Goal: Task Accomplishment & Management: Use online tool/utility

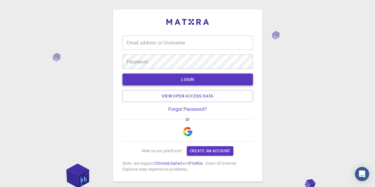
type input "agapalawa@gmail.com"
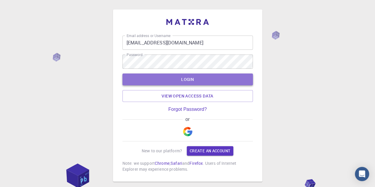
click at [204, 81] on button "LOGIN" at bounding box center [188, 80] width 131 height 12
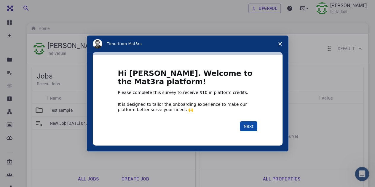
click at [251, 128] on button "Next" at bounding box center [249, 126] width 18 height 10
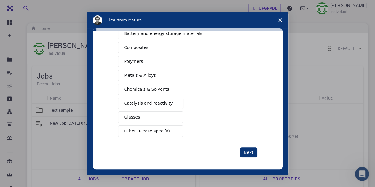
scroll to position [67, 0]
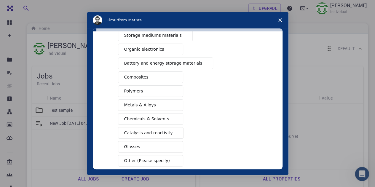
click at [156, 130] on span "Catalysis and reactivity" at bounding box center [148, 133] width 49 height 6
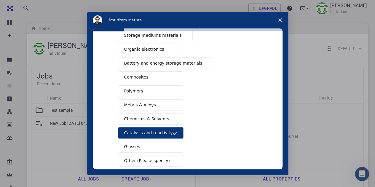
click at [149, 62] on span "Battery and energy storage materials" at bounding box center [163, 63] width 78 height 6
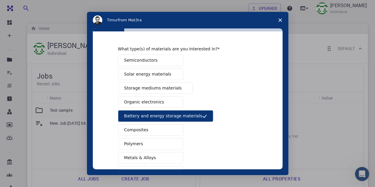
scroll to position [8, 0]
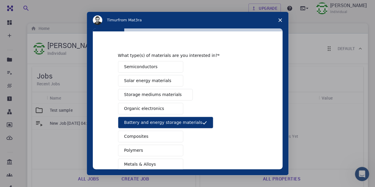
click at [150, 67] on span "Semiconductors" at bounding box center [141, 67] width 34 height 6
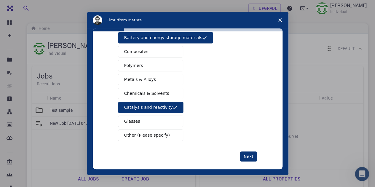
scroll to position [97, 0]
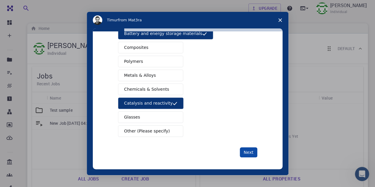
click at [248, 153] on button "Next" at bounding box center [249, 153] width 18 height 10
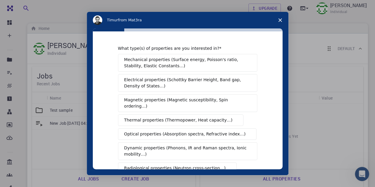
click at [175, 80] on span "Electrical properties (Schottky Barrier Height, Band gap, Density of States…)" at bounding box center [185, 83] width 123 height 12
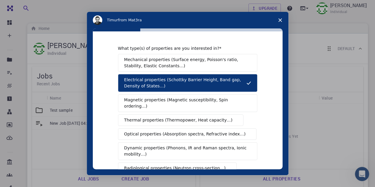
click at [185, 131] on span "Optical properties (Absorption spectra, Refractive index…)" at bounding box center [185, 134] width 122 height 6
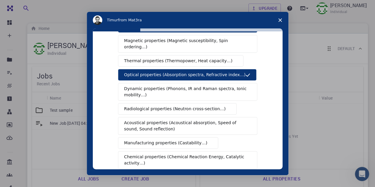
scroll to position [89, 0]
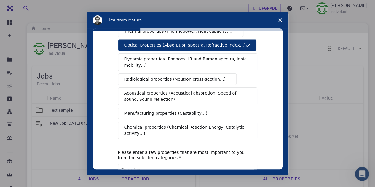
click at [190, 124] on span "Chemical properties (Chemical Reaction Energy, Catalytic activity…)" at bounding box center [185, 130] width 123 height 12
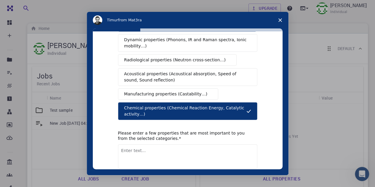
scroll to position [119, 0]
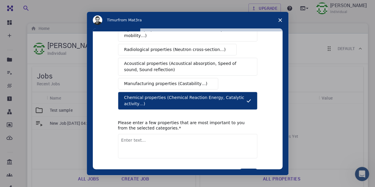
click at [134, 134] on textarea "Enter text..." at bounding box center [187, 146] width 139 height 24
type textarea "Electrical property, Bandgap, DOS, Optical property"
click at [247, 169] on button "Next" at bounding box center [249, 174] width 18 height 10
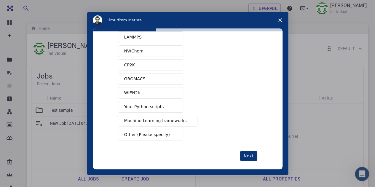
scroll to position [54, 0]
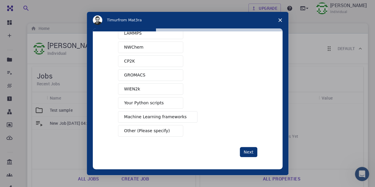
click at [148, 129] on span "Other (Please specify)" at bounding box center [147, 131] width 46 height 6
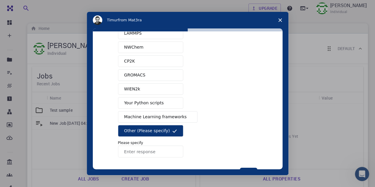
scroll to position [75, 0]
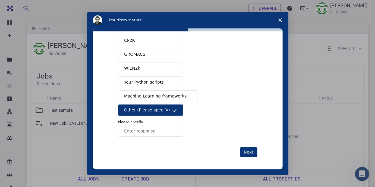
click at [140, 127] on input "Enter response" at bounding box center [150, 131] width 65 height 12
type input "Material Studio"
click at [248, 151] on button "Next" at bounding box center [249, 152] width 18 height 10
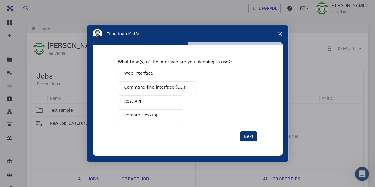
scroll to position [30, 0]
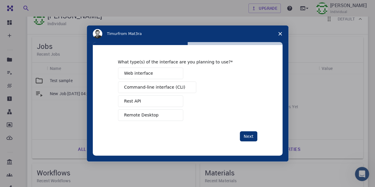
click at [154, 88] on span "Command-line interface (CLI)" at bounding box center [154, 87] width 61 height 6
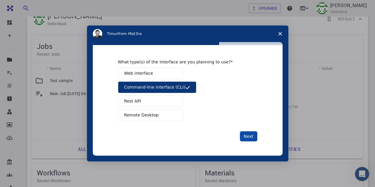
click at [250, 137] on button "Next" at bounding box center [249, 136] width 18 height 10
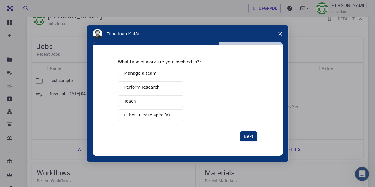
click at [145, 89] on span "Perform research" at bounding box center [142, 87] width 36 height 6
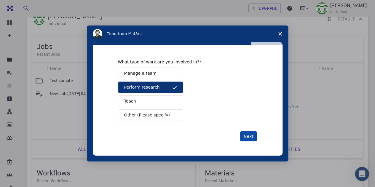
click at [253, 137] on button "Next" at bounding box center [249, 136] width 18 height 10
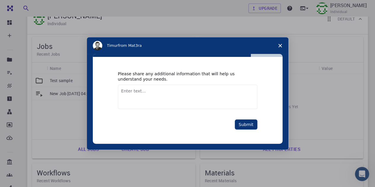
click at [174, 90] on textarea "Enter text..." at bounding box center [187, 97] width 139 height 24
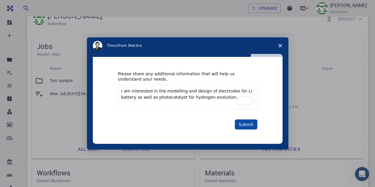
type textarea "I am interested in the modelling and design of electrodes for Li battery as wel…"
click at [250, 123] on button "Submit" at bounding box center [246, 125] width 23 height 10
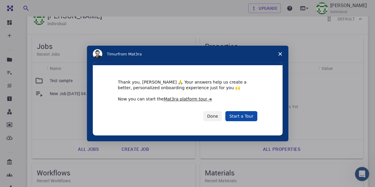
click at [231, 115] on link "Start a Tour" at bounding box center [242, 116] width 32 height 10
click at [239, 119] on link "Start a Tour" at bounding box center [242, 116] width 32 height 10
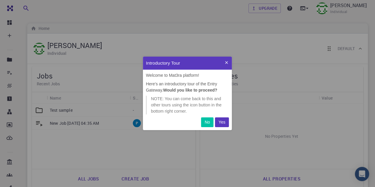
scroll to position [69, 84]
click at [226, 124] on button "Yes" at bounding box center [222, 123] width 14 height 10
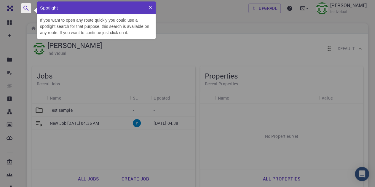
scroll to position [33, 114]
click at [148, 10] on button at bounding box center [150, 7] width 11 height 13
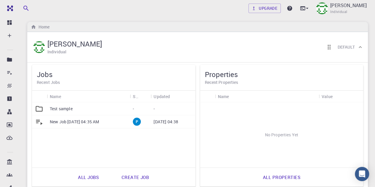
scroll to position [0, 0]
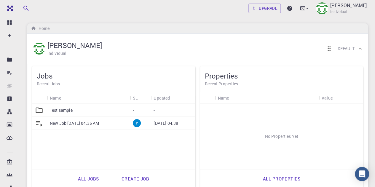
click at [50, 110] on p "Test sample" at bounding box center [61, 110] width 23 height 6
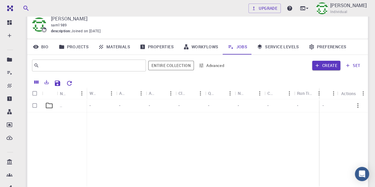
scroll to position [30, 0]
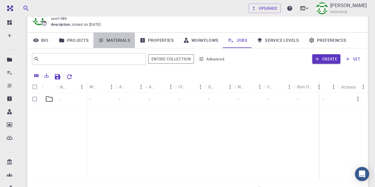
click at [111, 39] on link "Materials" at bounding box center [114, 40] width 42 height 15
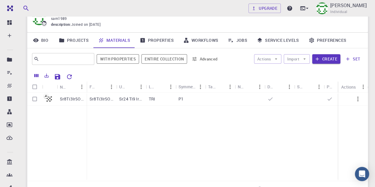
click at [151, 42] on link "Properties" at bounding box center [157, 40] width 44 height 15
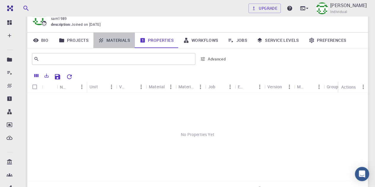
click at [119, 41] on link "Materials" at bounding box center [114, 40] width 42 height 15
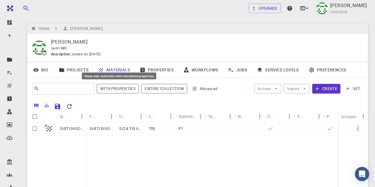
click at [127, 91] on button "With properties" at bounding box center [118, 88] width 42 height 9
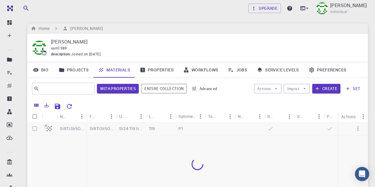
click at [155, 69] on link "Properties" at bounding box center [157, 69] width 44 height 15
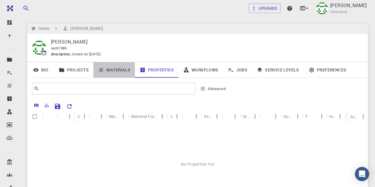
click at [116, 70] on link "Materials" at bounding box center [114, 69] width 42 height 15
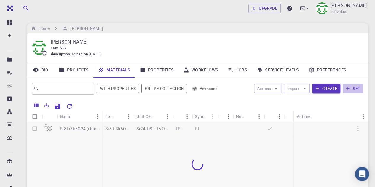
click at [355, 87] on button "set" at bounding box center [353, 88] width 20 height 9
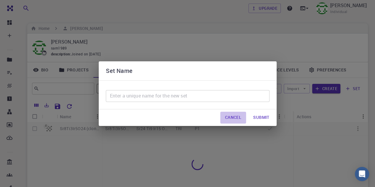
click at [231, 118] on button "Cancel" at bounding box center [234, 118] width 26 height 12
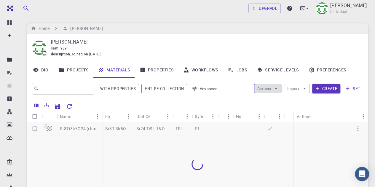
click at [261, 89] on button "Actions" at bounding box center [268, 88] width 28 height 9
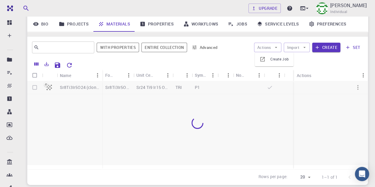
scroll to position [59, 0]
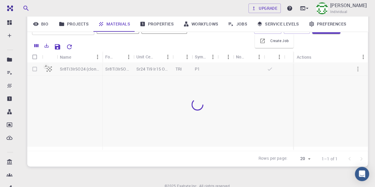
click at [35, 69] on div at bounding box center [197, 105] width 341 height 84
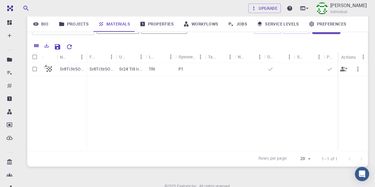
click at [35, 69] on input "Select row" at bounding box center [34, 69] width 11 height 11
checkbox input "true"
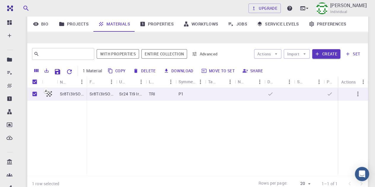
scroll to position [0, 0]
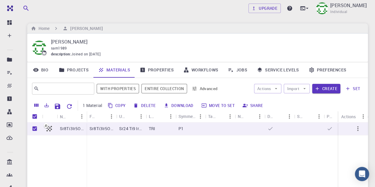
click at [173, 106] on button "Download" at bounding box center [179, 105] width 34 height 9
click at [177, 105] on button "Download" at bounding box center [179, 105] width 34 height 9
click at [326, 90] on button "Create" at bounding box center [327, 88] width 28 height 9
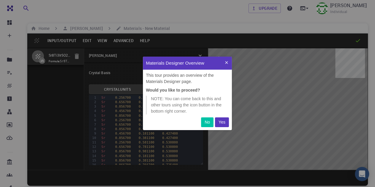
scroll to position [69, 84]
click at [224, 123] on p "Yes" at bounding box center [222, 122] width 7 height 6
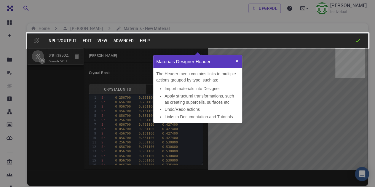
scroll to position [63, 84]
click at [238, 58] on button at bounding box center [237, 61] width 11 height 13
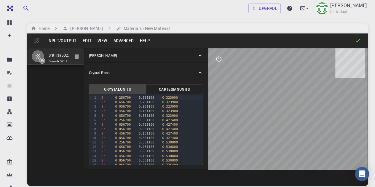
click at [101, 56] on p "[PERSON_NAME]" at bounding box center [103, 55] width 28 height 5
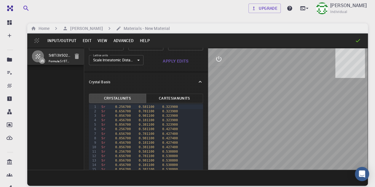
scroll to position [0, 0]
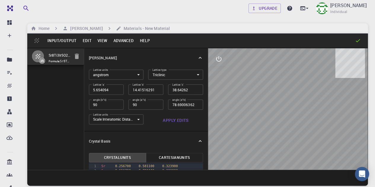
click at [172, 123] on button "Apply Edits" at bounding box center [175, 121] width 55 height 12
click at [75, 40] on button "Input/Output" at bounding box center [62, 40] width 35 height 9
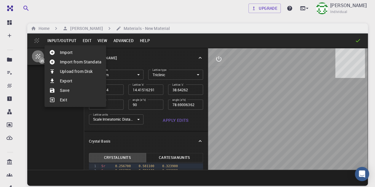
click at [123, 38] on div at bounding box center [187, 93] width 375 height 187
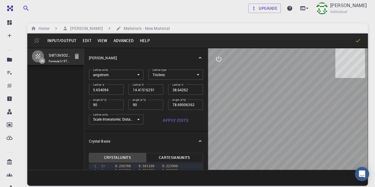
click at [124, 42] on button "Advanced" at bounding box center [123, 40] width 26 height 9
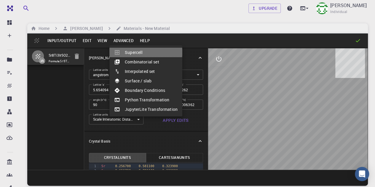
click at [130, 53] on li "Supercell" at bounding box center [146, 52] width 73 height 9
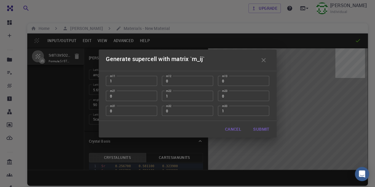
click at [259, 126] on button "Submit" at bounding box center [262, 129] width 26 height 12
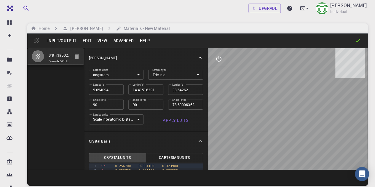
type input "14.415162915940599"
click at [116, 43] on button "Advanced" at bounding box center [123, 40] width 26 height 9
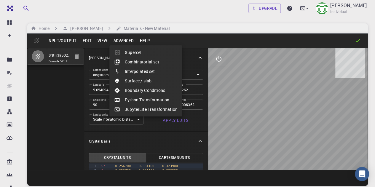
click at [146, 78] on li "Surface / slab" at bounding box center [146, 80] width 73 height 9
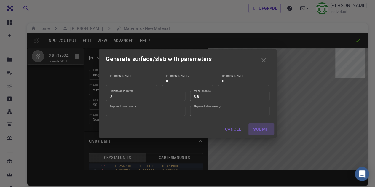
click at [256, 131] on button "Submit" at bounding box center [262, 129] width 26 height 12
type input "14.415124281115302"
type input "38.6426"
type input "84.81150000000001"
type input "78.69022342649953"
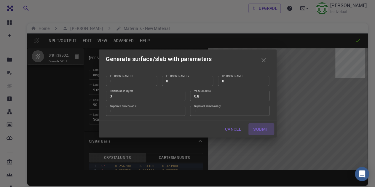
type input "90"
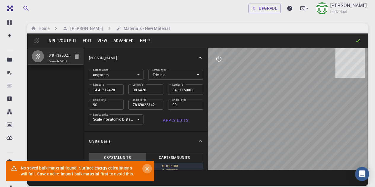
click at [148, 167] on icon "Close" at bounding box center [147, 169] width 7 height 7
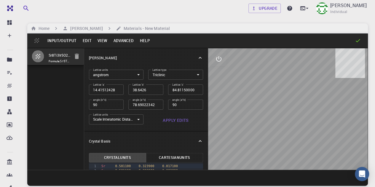
click at [59, 42] on button "Input/Output" at bounding box center [62, 40] width 35 height 9
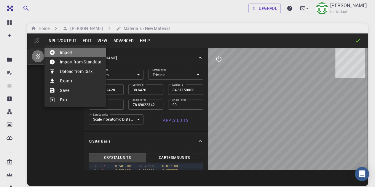
click at [65, 51] on li "Import" at bounding box center [76, 52] width 62 height 9
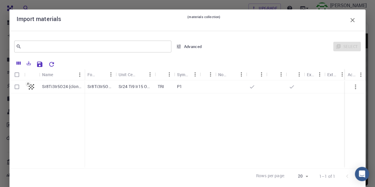
click at [64, 87] on p "Sr8Ti3Ir5O24 (clone)" at bounding box center [61, 87] width 39 height 6
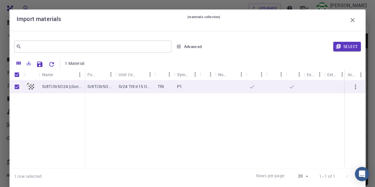
checkbox input "true"
click at [338, 46] on button "Select" at bounding box center [348, 46] width 28 height 9
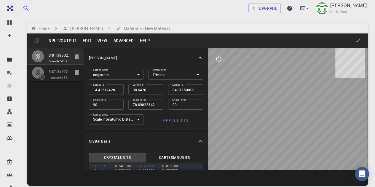
click at [116, 42] on button "Advanced" at bounding box center [123, 40] width 26 height 9
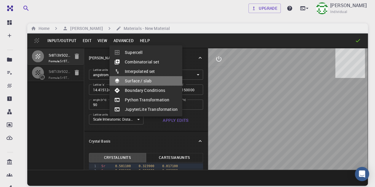
click at [141, 79] on li "Surface / slab" at bounding box center [146, 80] width 73 height 9
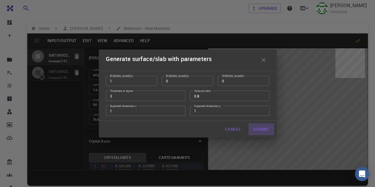
click at [253, 129] on button "Submit" at bounding box center [262, 129] width 26 height 12
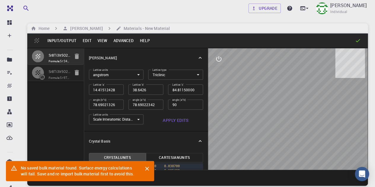
type input "38.6426"
type input "84.81154050275232"
type input "216.22700000000003"
type input "78.69021326427729"
type input "90"
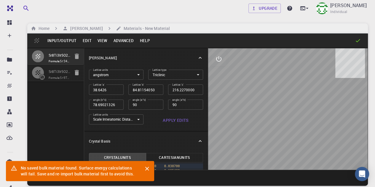
click at [265, 132] on div at bounding box center [288, 109] width 160 height 122
click at [117, 37] on button "Advanced" at bounding box center [123, 40] width 26 height 9
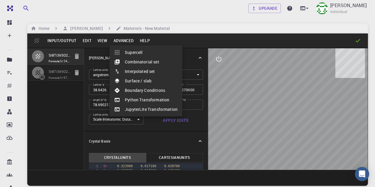
click at [144, 101] on li "Python Transformation" at bounding box center [146, 99] width 73 height 9
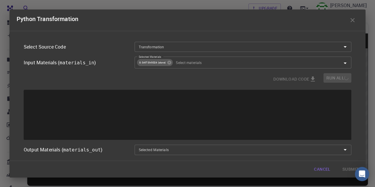
type input "Place a 2D material Layer on a Surface."
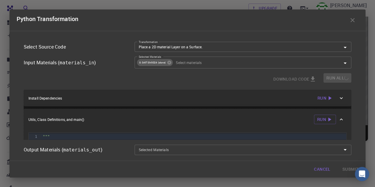
scroll to position [45, 0]
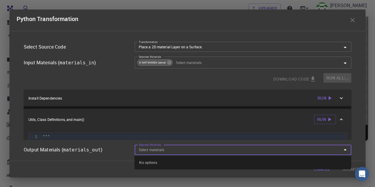
click at [178, 148] on input "Selected Materials" at bounding box center [239, 150] width 204 height 7
click at [264, 161] on div "No options" at bounding box center [242, 163] width 217 height 14
type input "[PERSON_NAME]"
click at [250, 124] on div "Utils, Class Definitions, and main() Run" at bounding box center [182, 119] width 308 height 9
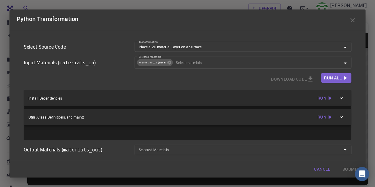
scroll to position [0, 0]
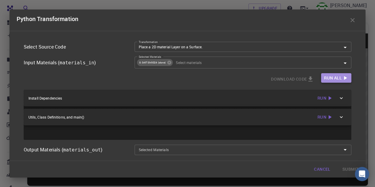
click at [330, 77] on span "Run All" at bounding box center [333, 77] width 18 height 7
click at [189, 100] on p "Install Dependencies" at bounding box center [156, 98] width 256 height 5
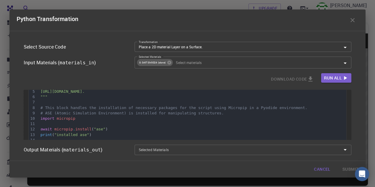
scroll to position [21, 0]
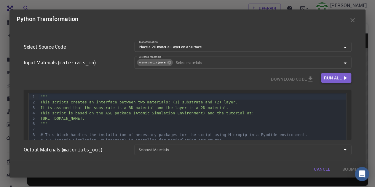
click at [323, 78] on button "Run All" at bounding box center [336, 77] width 30 height 9
click at [305, 78] on span "Error" at bounding box center [312, 79] width 14 height 5
click at [302, 77] on icon at bounding box center [303, 79] width 5 height 5
click at [176, 83] on div "Download Code Error Run All" at bounding box center [188, 79] width 328 height 12
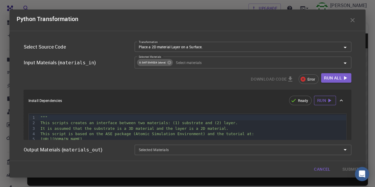
click at [318, 101] on span "Run" at bounding box center [322, 100] width 9 height 7
click at [321, 102] on span "Run" at bounding box center [322, 100] width 9 height 7
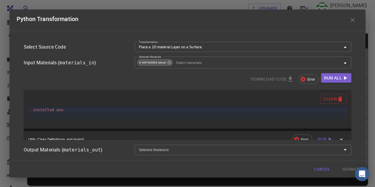
scroll to position [110, 0]
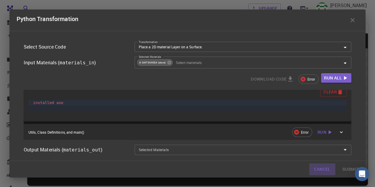
click at [318, 170] on button "Cancel" at bounding box center [323, 170] width 26 height 12
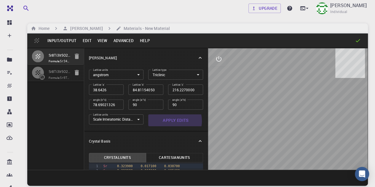
click at [171, 121] on button "Apply Edits" at bounding box center [175, 121] width 55 height 12
click at [141, 40] on button "Help" at bounding box center [145, 40] width 16 height 9
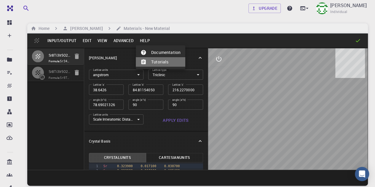
click at [158, 63] on li "Tutorials" at bounding box center [161, 61] width 50 height 9
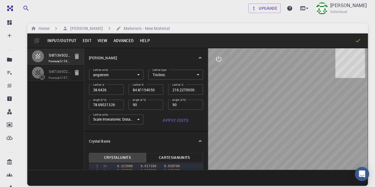
click at [282, 132] on div at bounding box center [288, 109] width 160 height 122
click at [221, 58] on icon "interactive" at bounding box center [218, 59] width 7 height 7
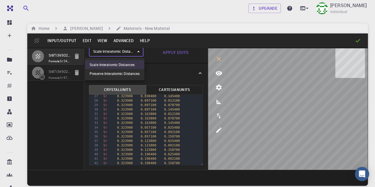
scroll to position [66, 0]
click at [118, 51] on body "Free Dashboard Create New Job New Material Create Material Upload File Import f…" at bounding box center [187, 116] width 375 height 232
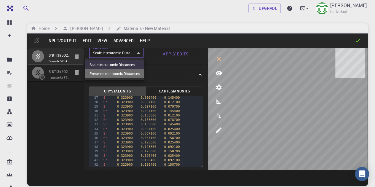
click at [115, 71] on li "Preserve Interatomic Distances" at bounding box center [115, 73] width 60 height 9
type input "1"
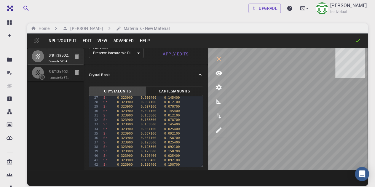
click at [60, 63] on code "Sr34Ti13Ir21O106" at bounding box center [74, 61] width 29 height 4
click at [115, 92] on button "Crystal Units" at bounding box center [117, 91] width 57 height 9
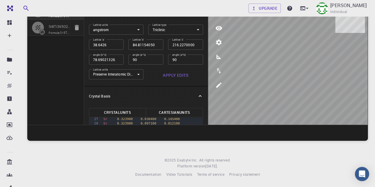
scroll to position [0, 0]
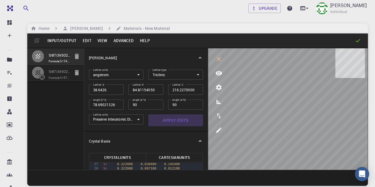
click at [180, 120] on button "Apply Edits" at bounding box center [175, 121] width 55 height 12
click at [53, 63] on span "Formula: Sr34Ti13Ir21O106" at bounding box center [59, 61] width 21 height 5
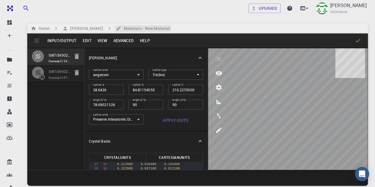
click at [160, 29] on h6 "Materials - New Material" at bounding box center [145, 28] width 49 height 7
click at [93, 26] on h6 "[PERSON_NAME]" at bounding box center [85, 28] width 35 height 7
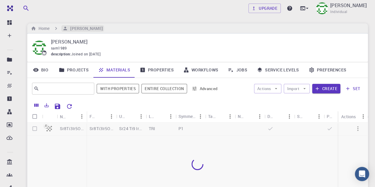
click at [92, 26] on h6 "[PERSON_NAME]" at bounding box center [85, 28] width 35 height 7
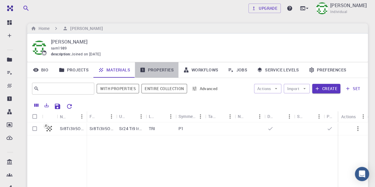
click at [156, 69] on link "Properties" at bounding box center [157, 69] width 44 height 15
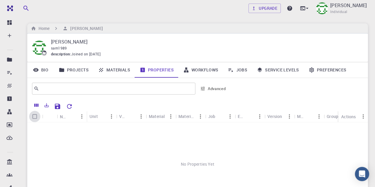
click at [35, 117] on input "Select all rows" at bounding box center [34, 116] width 11 height 11
click at [34, 115] on input "Select all rows" at bounding box center [34, 116] width 11 height 11
click at [35, 115] on input "Select all rows" at bounding box center [34, 116] width 11 height 11
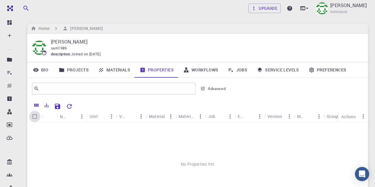
click at [35, 115] on input "Select all rows" at bounding box center [34, 116] width 11 height 11
checkbox input "false"
click at [80, 71] on link "Projects" at bounding box center [73, 69] width 39 height 15
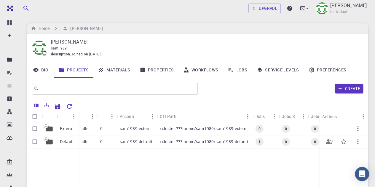
click at [174, 142] on p "/cluster-???-home/sam1989/sam1989-default" at bounding box center [204, 142] width 88 height 6
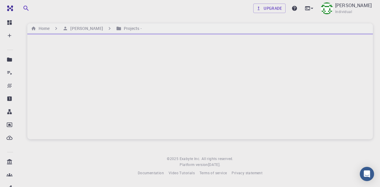
click at [174, 142] on div "Upgrade [PERSON_NAME] Individual Home [PERSON_NAME] Projects - © 2025 Exabyte I…" at bounding box center [200, 93] width 360 height 186
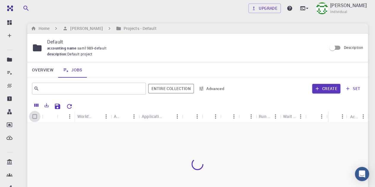
click at [36, 118] on input "Select all rows" at bounding box center [34, 116] width 11 height 11
checkbox input "false"
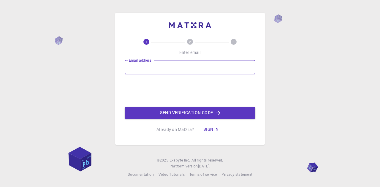
type input "agapalawa@gmail.com"
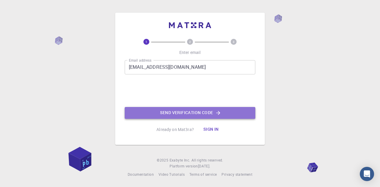
click at [189, 115] on button "Send verification code" at bounding box center [190, 113] width 131 height 12
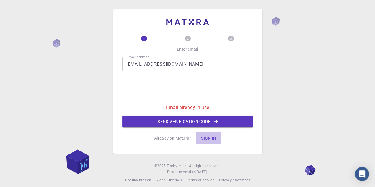
click at [213, 140] on button "Sign in" at bounding box center [208, 138] width 25 height 12
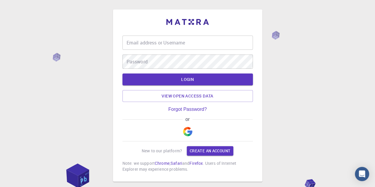
type input "agapalawa@gmail.com"
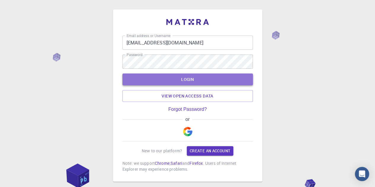
click at [188, 80] on button "LOGIN" at bounding box center [188, 80] width 131 height 12
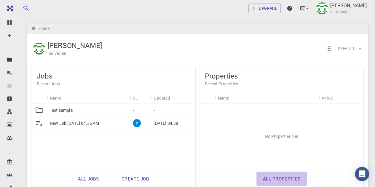
click at [287, 179] on link "All properties" at bounding box center [282, 179] width 50 height 14
